Goal: Task Accomplishment & Management: Manage account settings

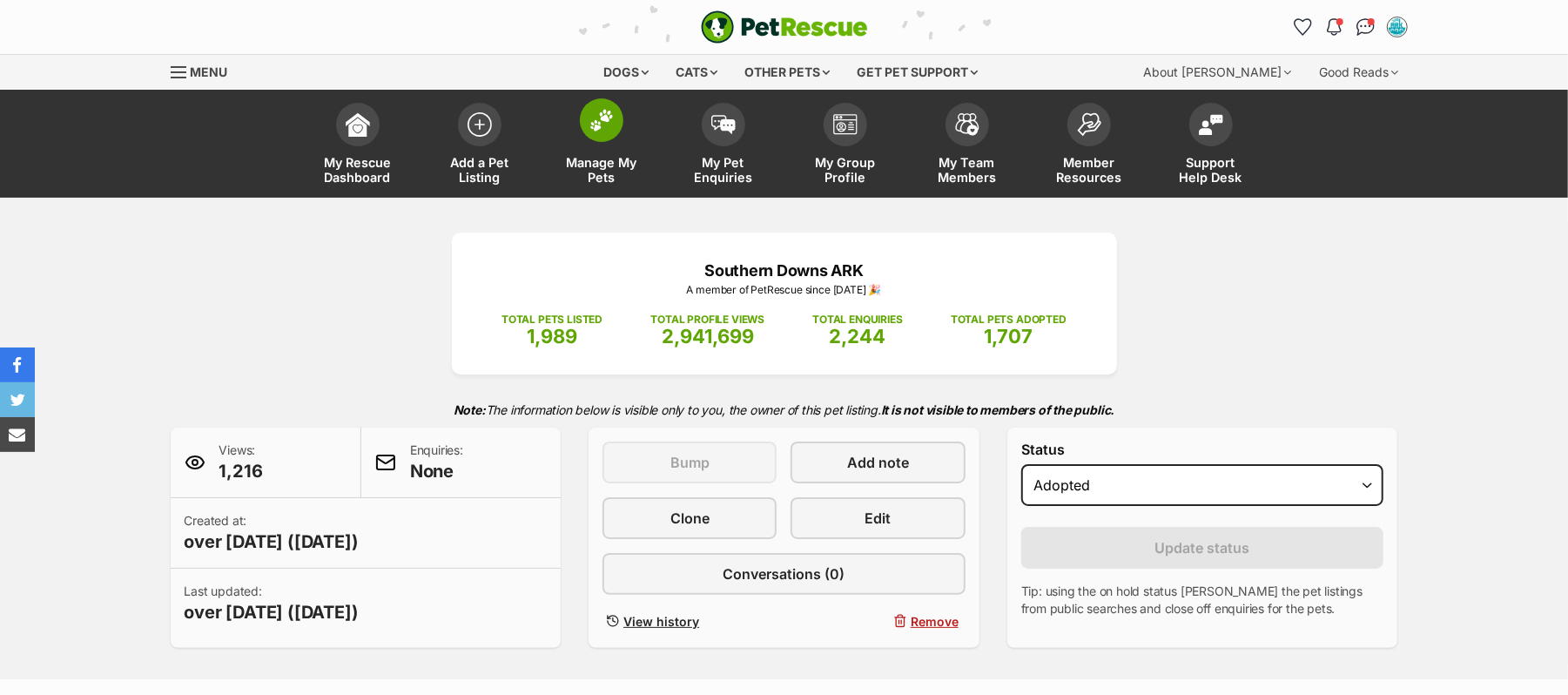
click at [606, 131] on img at bounding box center [601, 120] width 24 height 23
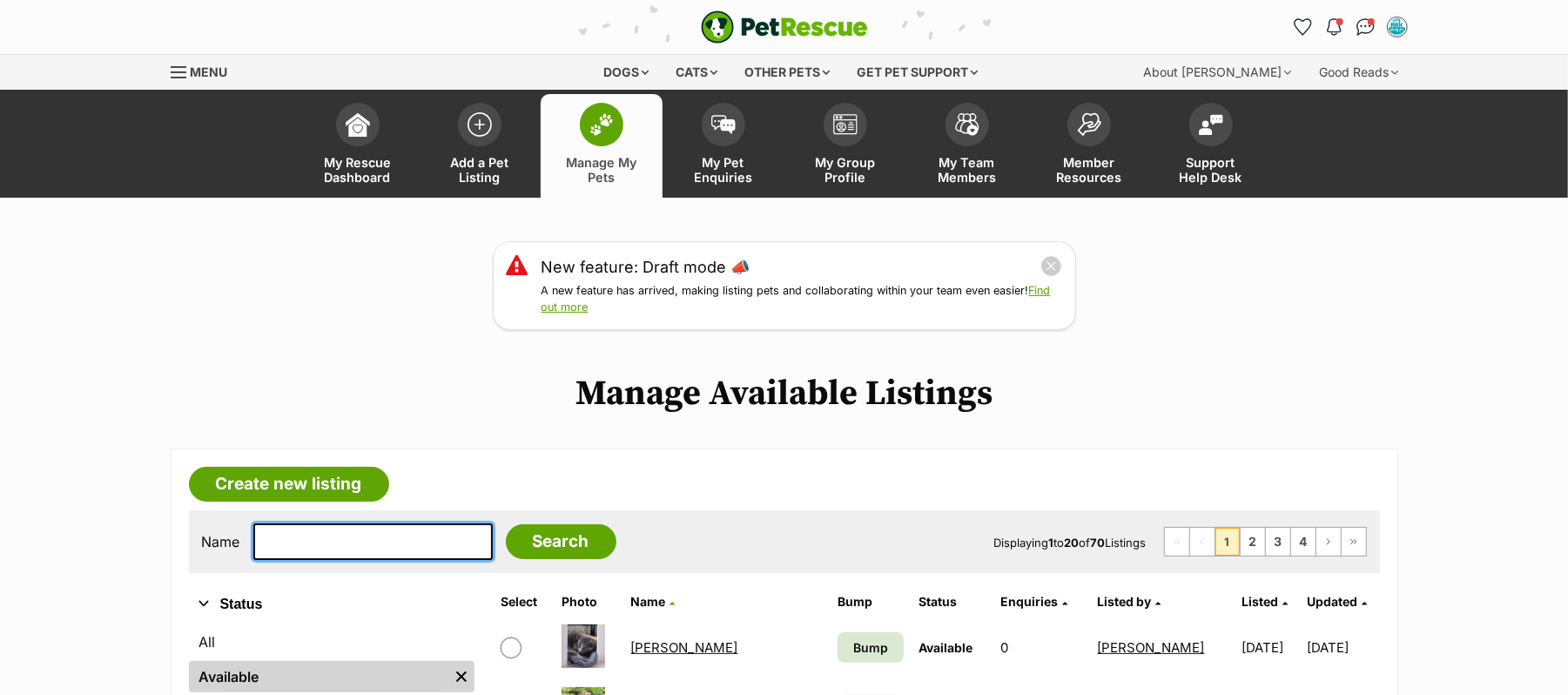
click at [344, 560] on input "text" at bounding box center [373, 541] width 239 height 36
type input "Pistol"
click at [506, 524] on input "Search" at bounding box center [561, 541] width 111 height 34
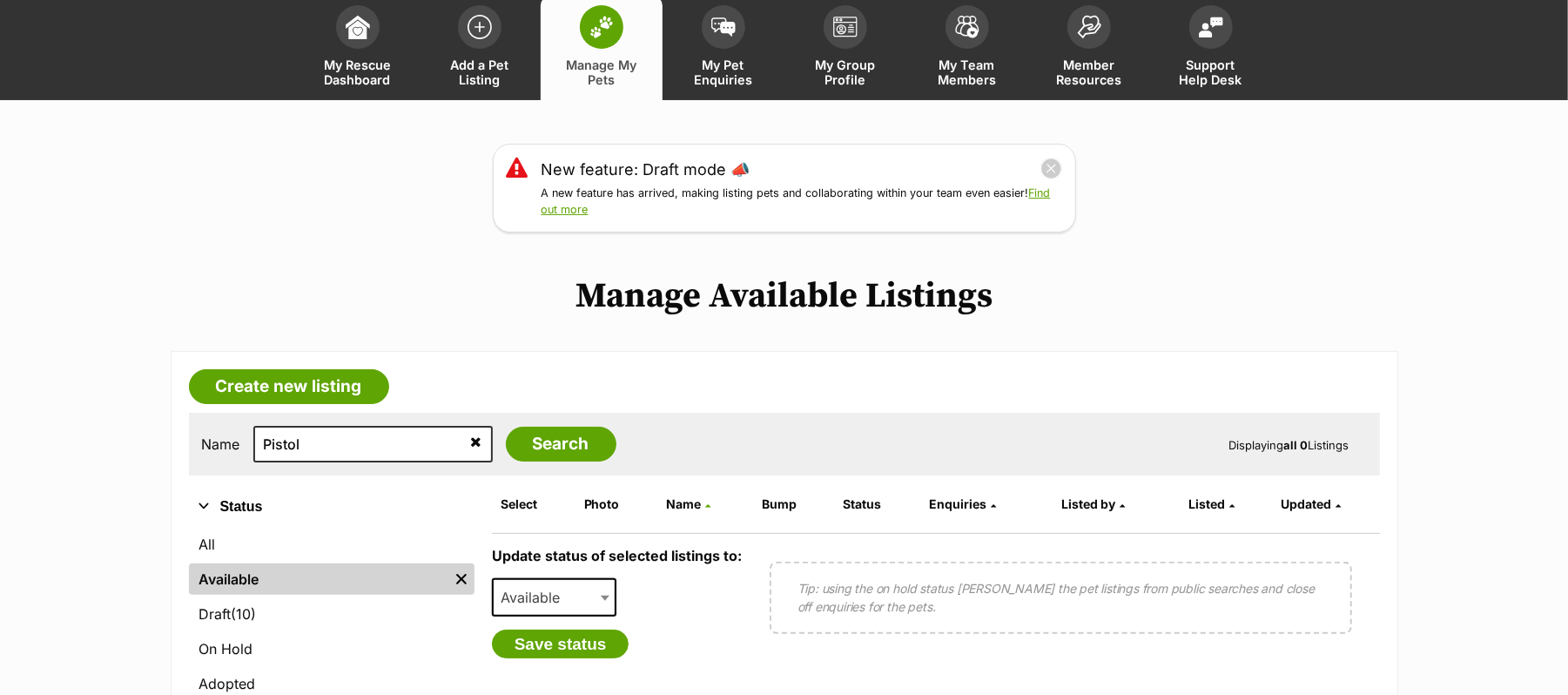
scroll to position [232, 0]
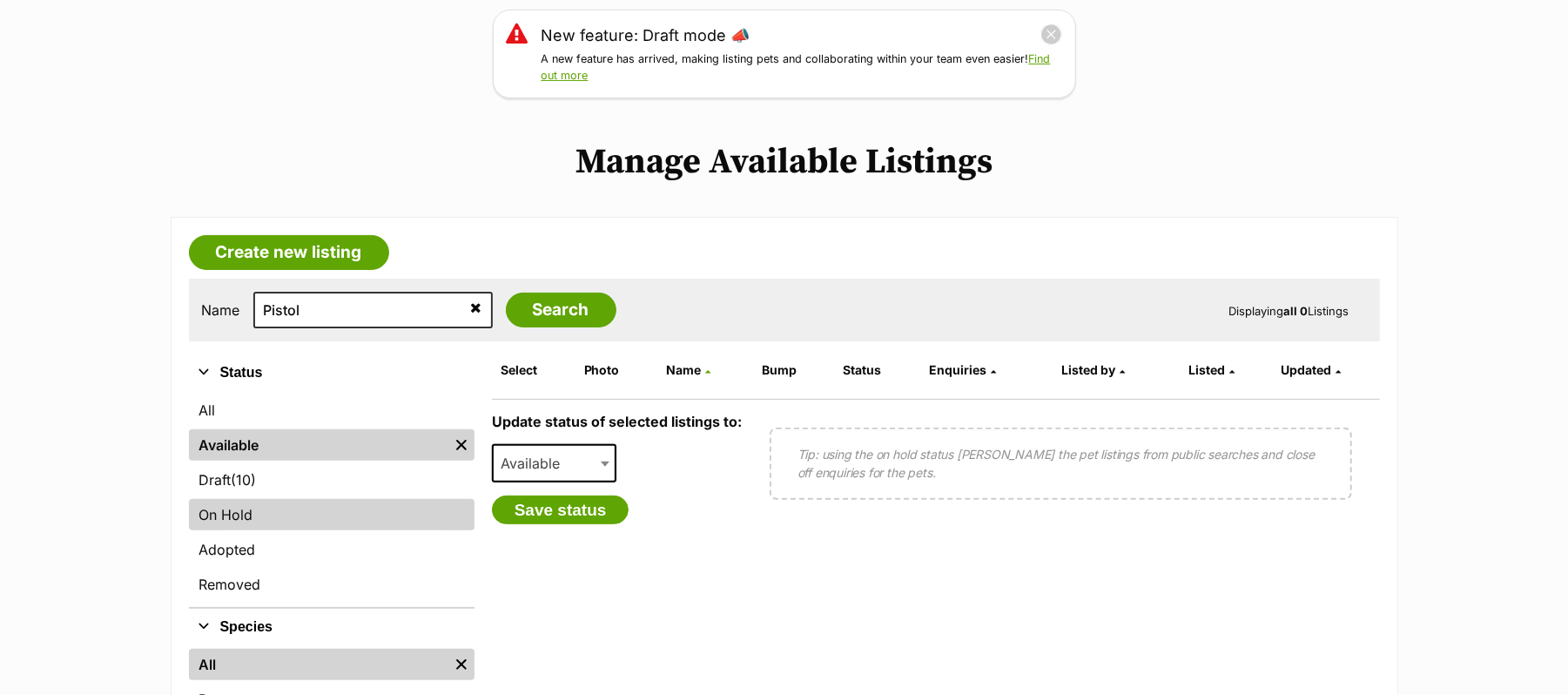
click at [244, 530] on link "On Hold" at bounding box center [331, 514] width 286 height 32
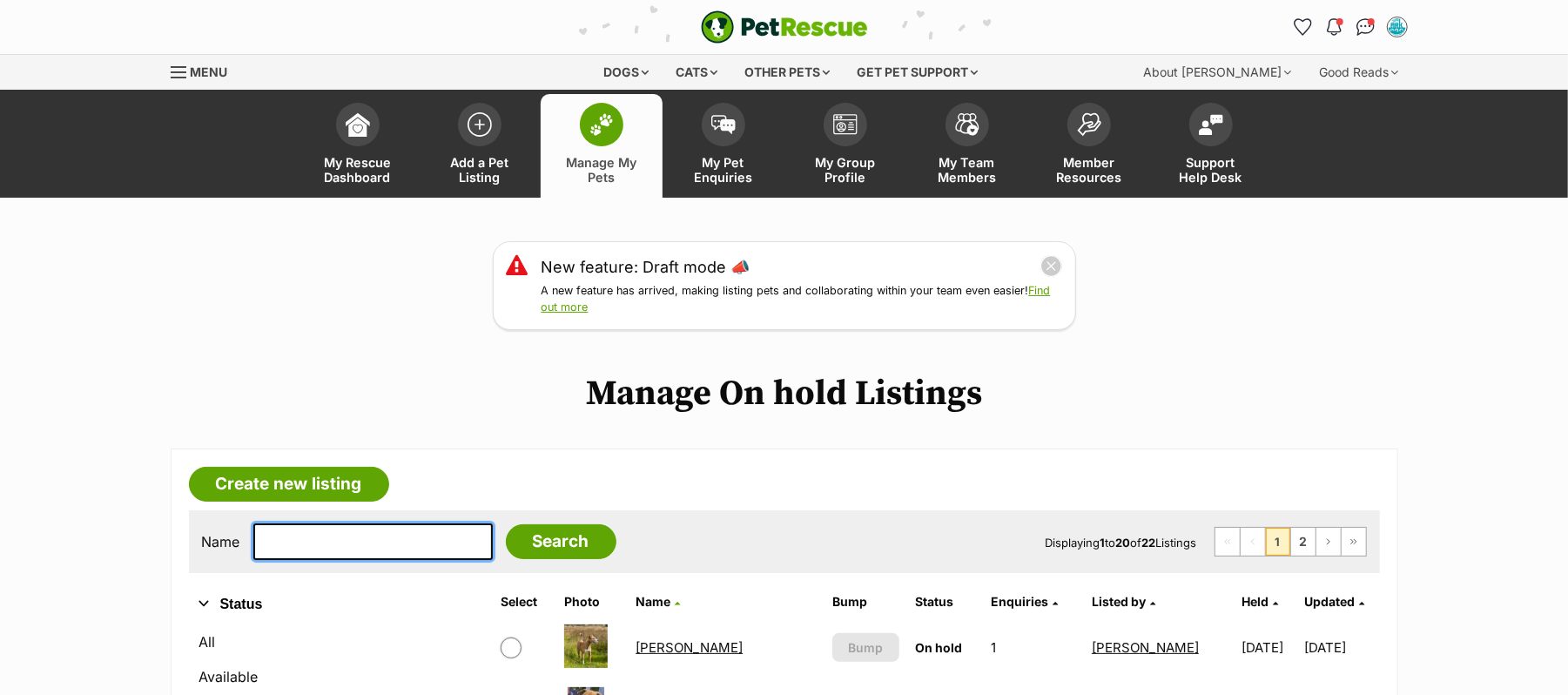
click at [295, 560] on input "text" at bounding box center [373, 541] width 239 height 36
type input "Pistol"
click at [506, 524] on input "Search" at bounding box center [561, 541] width 111 height 34
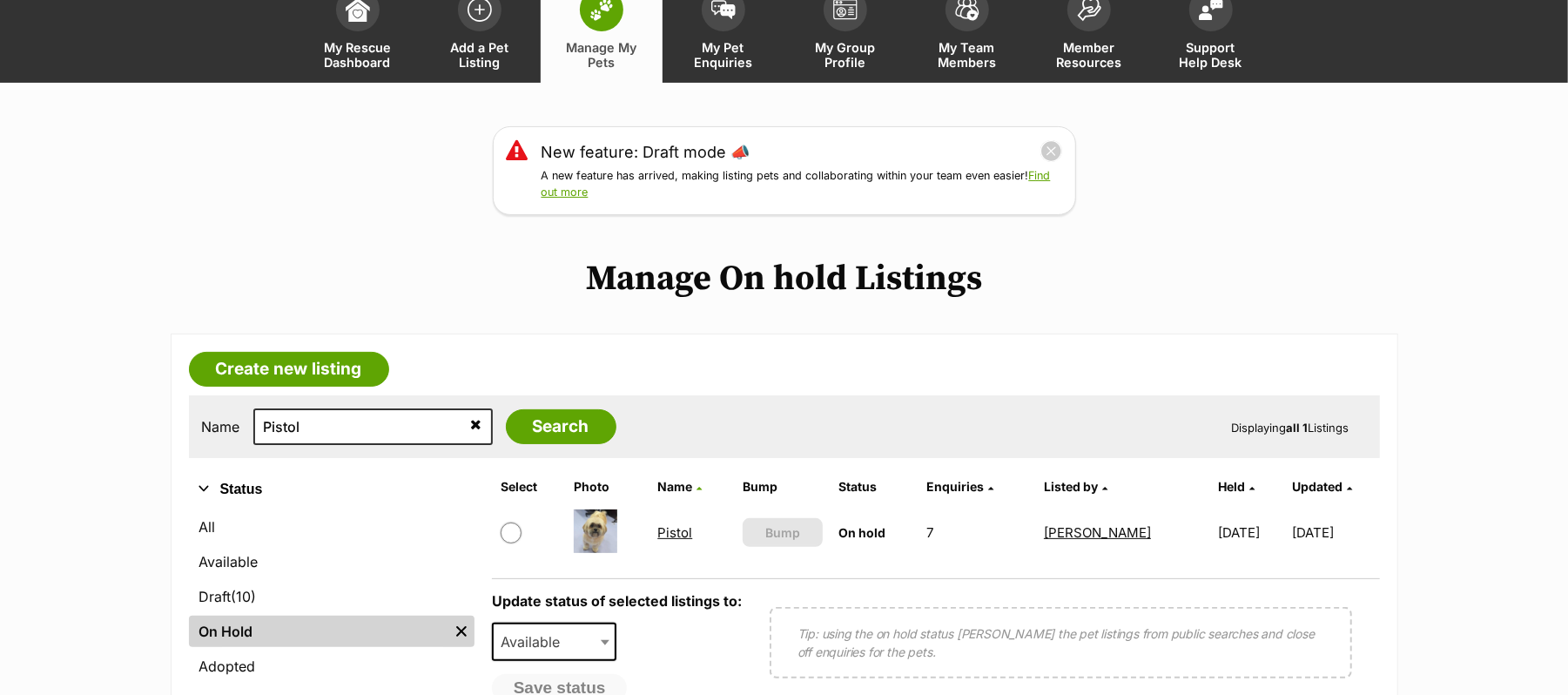
scroll to position [116, 0]
click at [659, 540] on link "Pistol" at bounding box center [674, 531] width 34 height 16
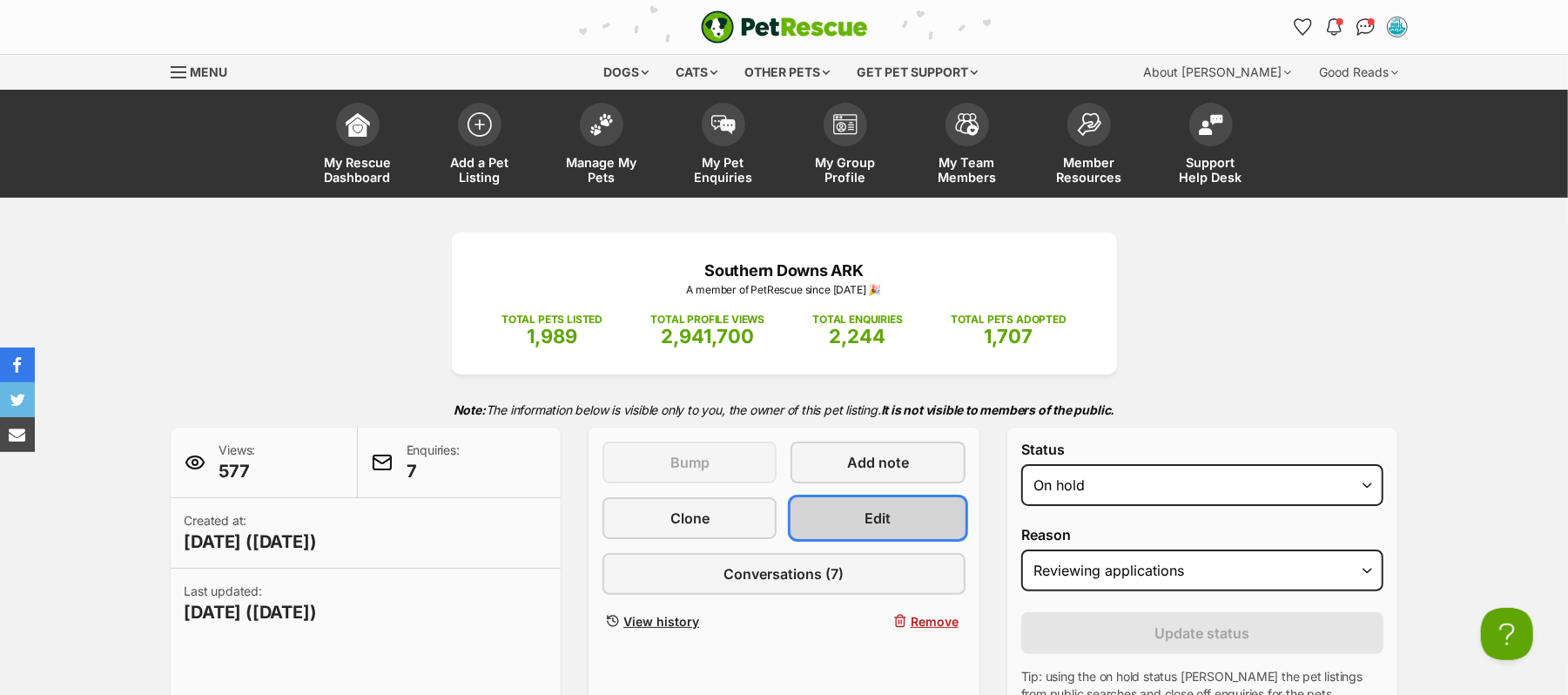
click at [881, 528] on span "Edit" at bounding box center [878, 517] width 26 height 21
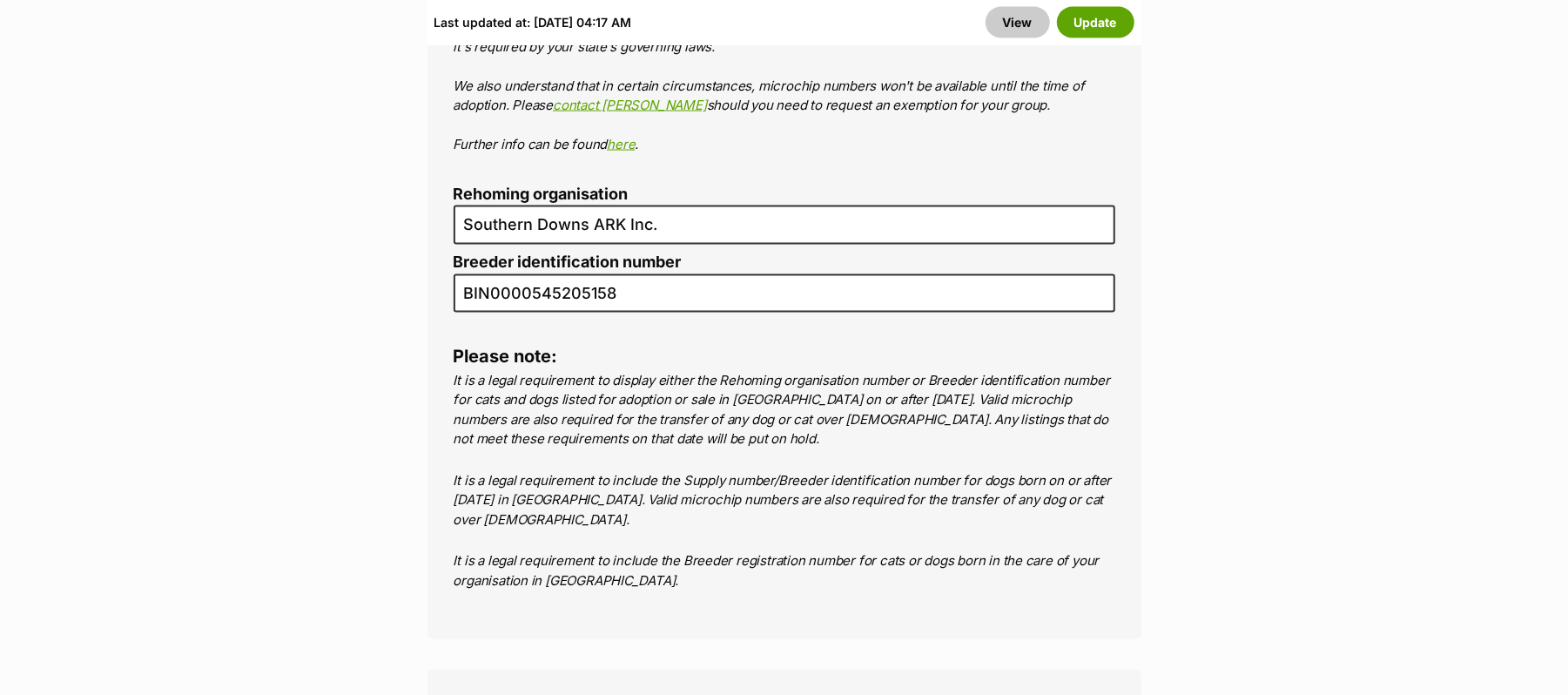
scroll to position [6731, 0]
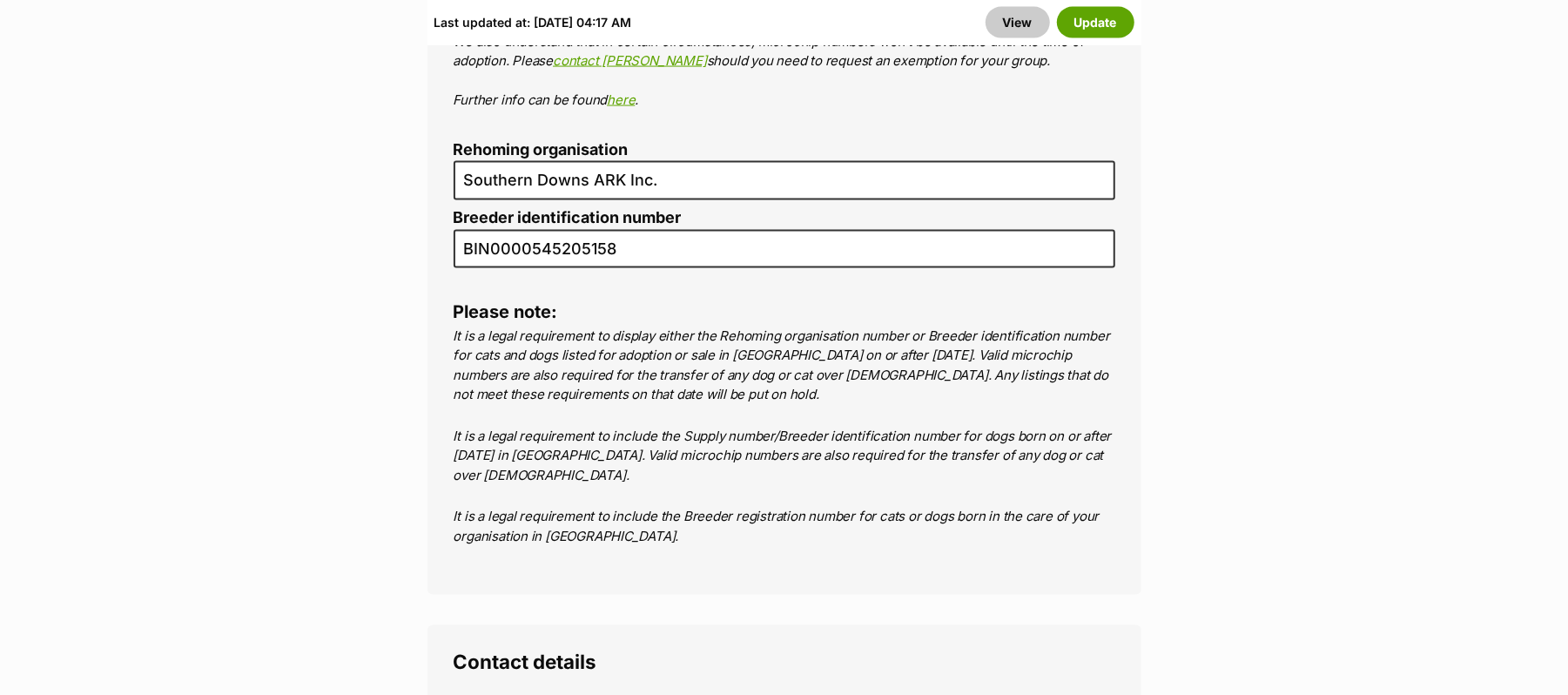
drag, startPoint x: 607, startPoint y: 520, endPoint x: 388, endPoint y: 509, distance: 219.3
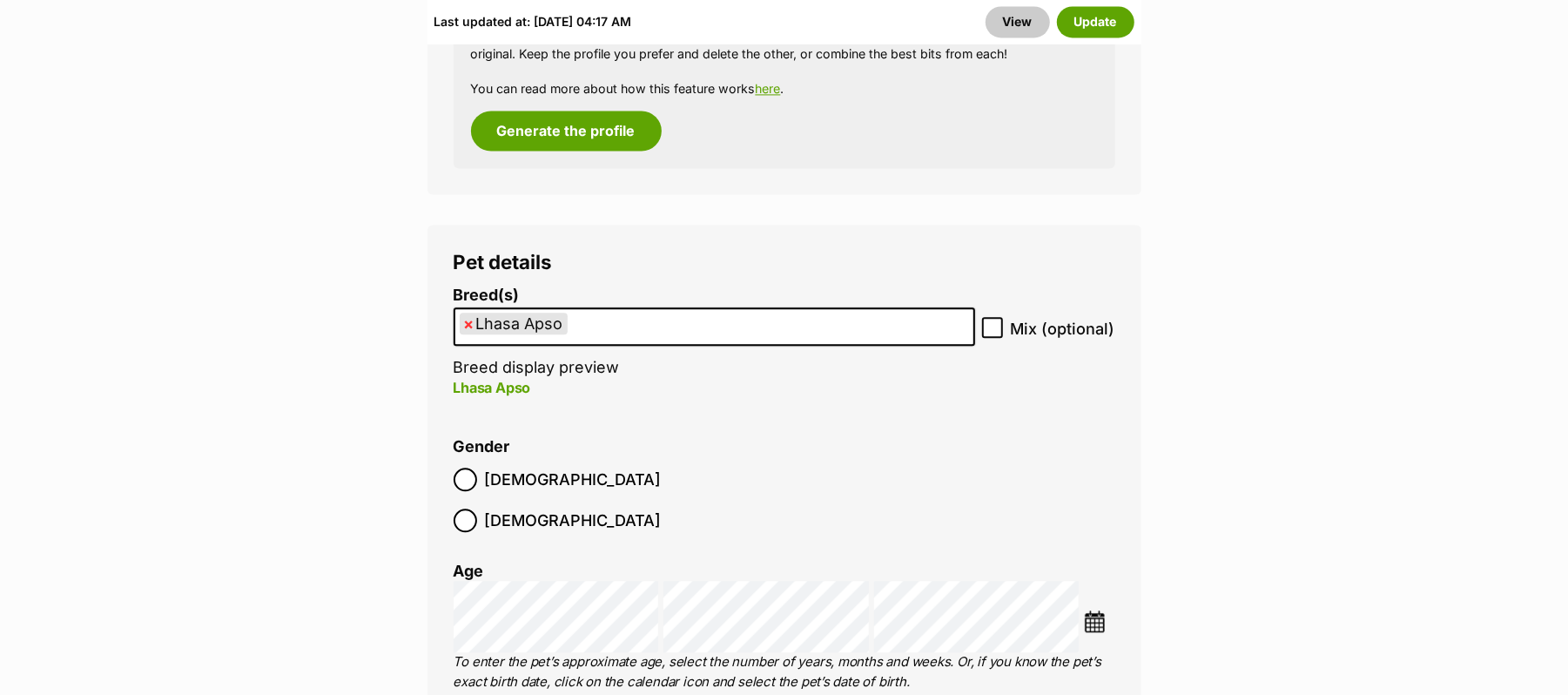
scroll to position [2785, 0]
